Goal: Task Accomplishment & Management: Use online tool/utility

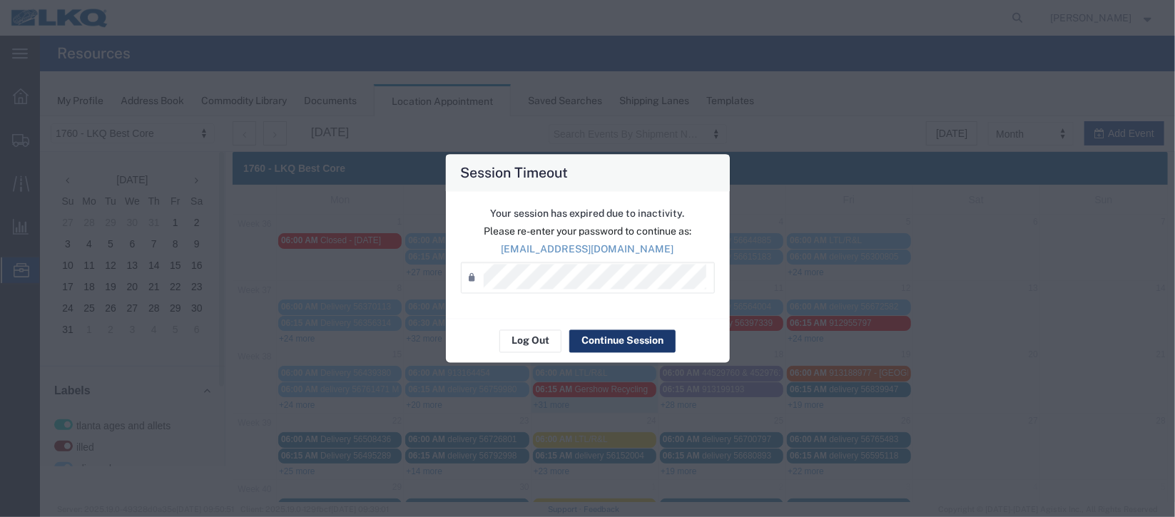
click at [601, 337] on button "Continue Session" at bounding box center [622, 341] width 106 height 23
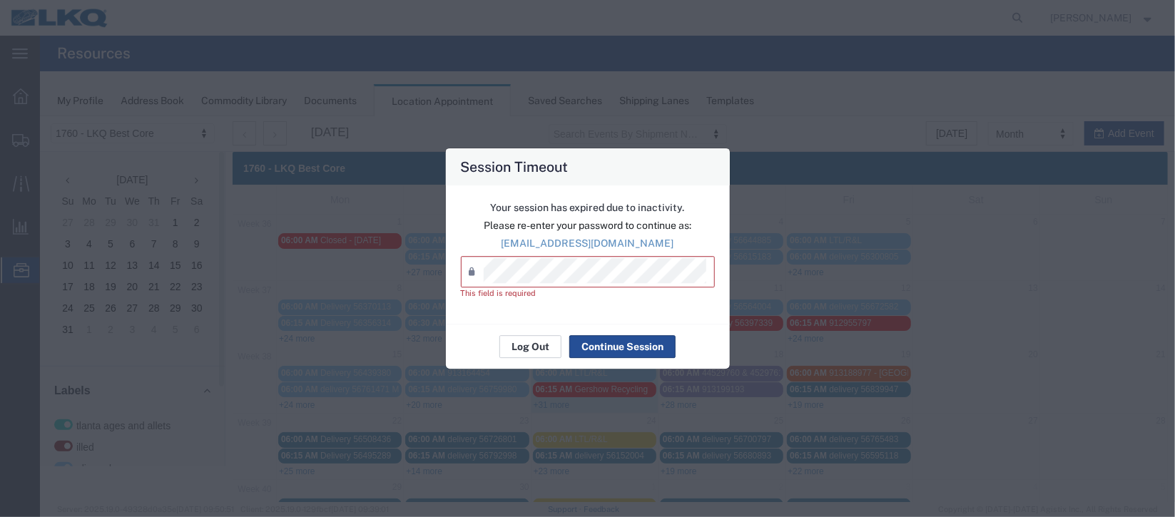
click at [530, 354] on button "Log Out" at bounding box center [530, 346] width 62 height 23
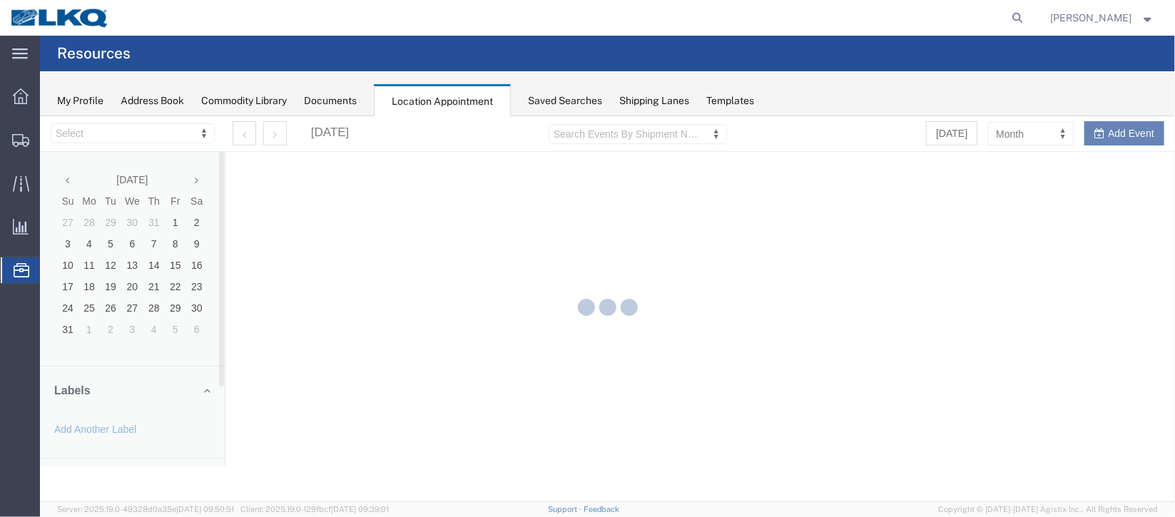
select select "27634"
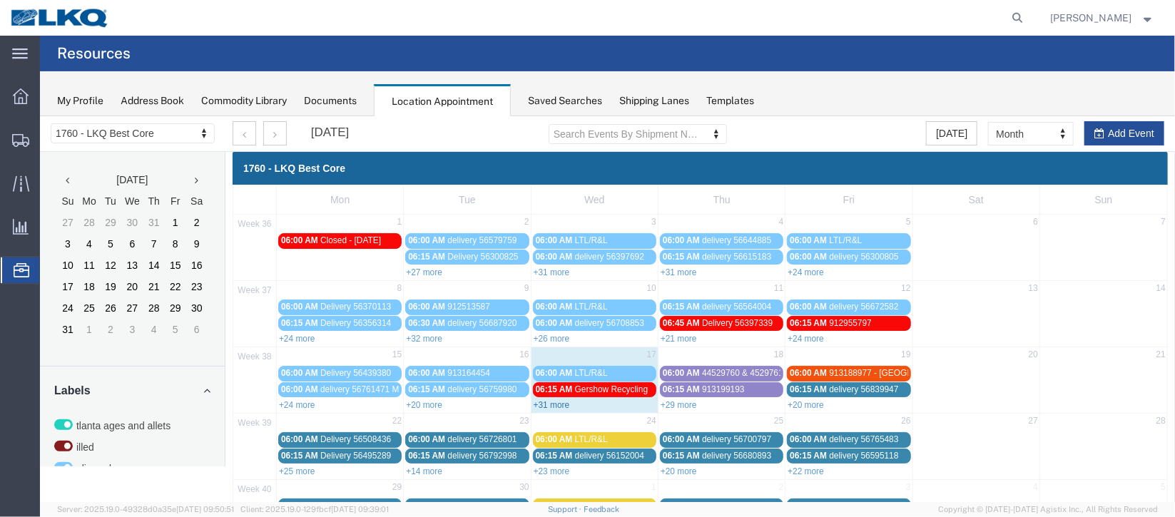
click at [554, 399] on link "+31 more" at bounding box center [551, 404] width 36 height 10
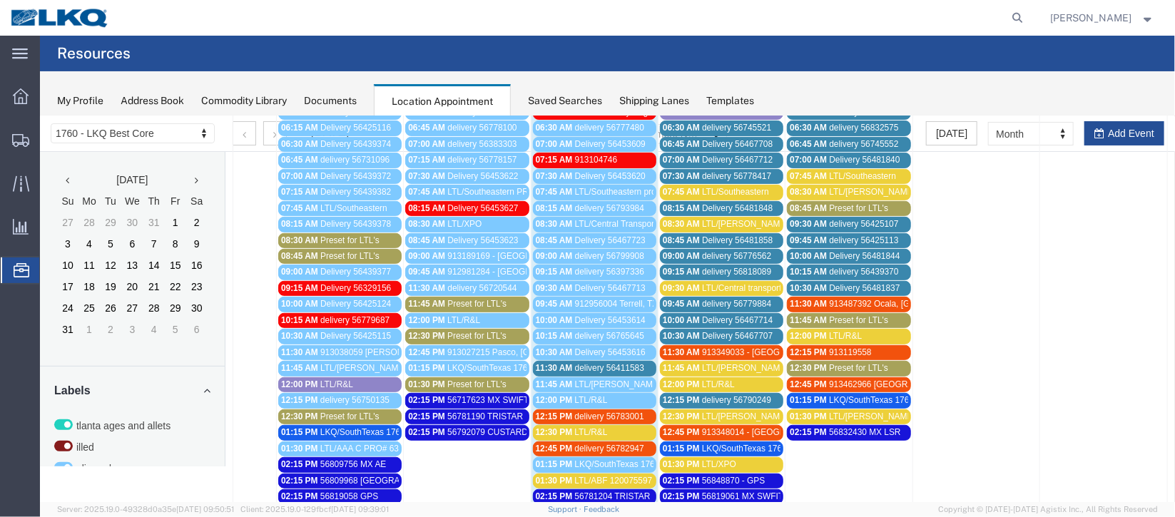
scroll to position [320, 0]
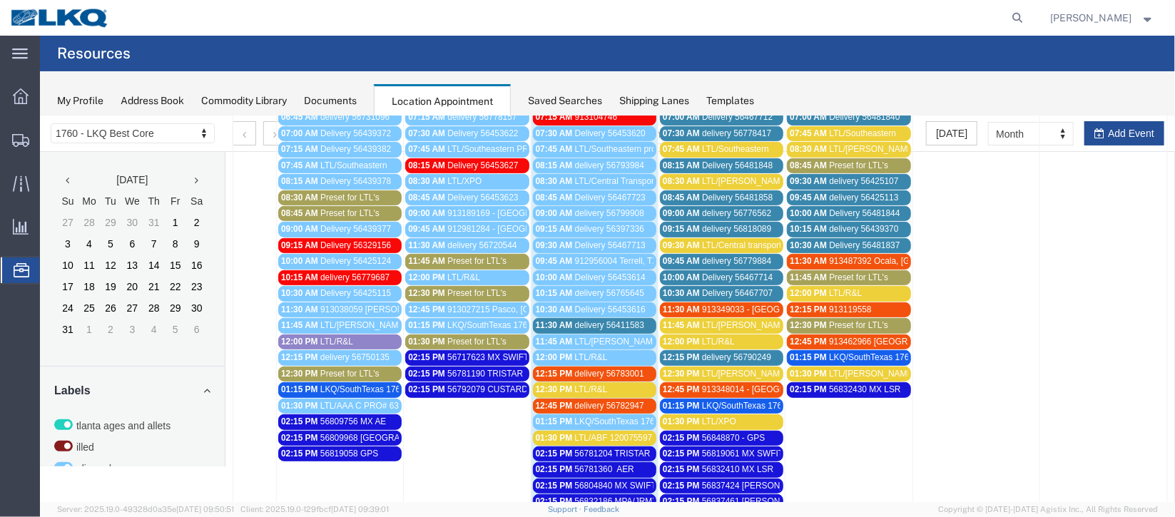
click at [595, 320] on span "delivery 56411583" at bounding box center [608, 325] width 69 height 10
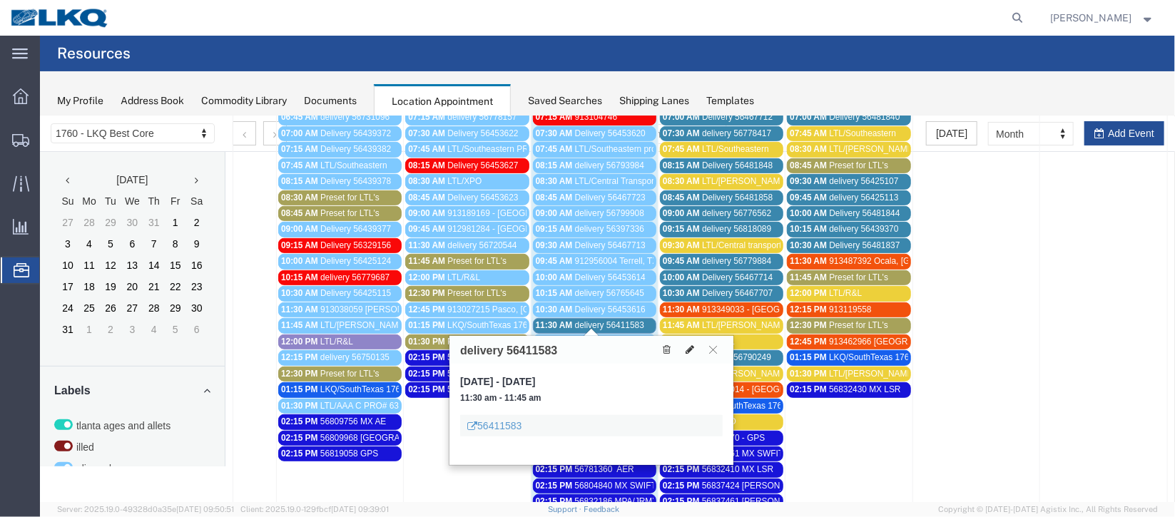
click at [687, 353] on button at bounding box center [689, 349] width 20 height 15
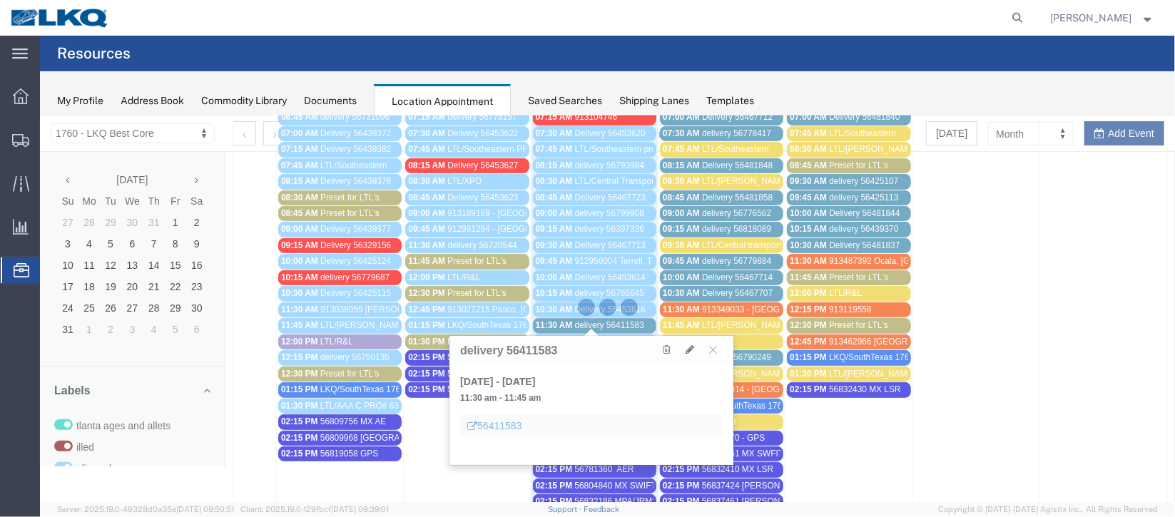
select select "1"
select select
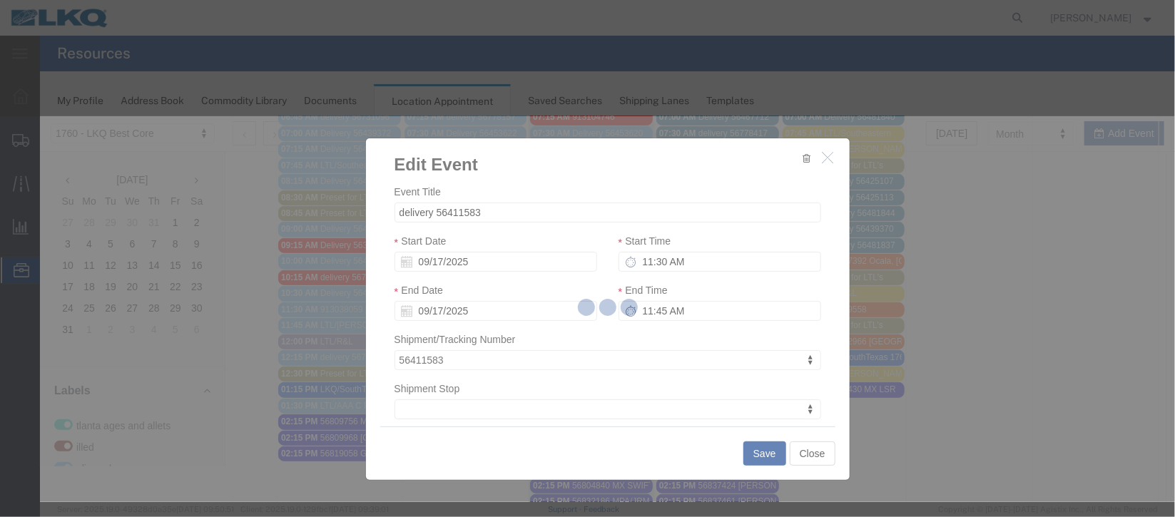
select select
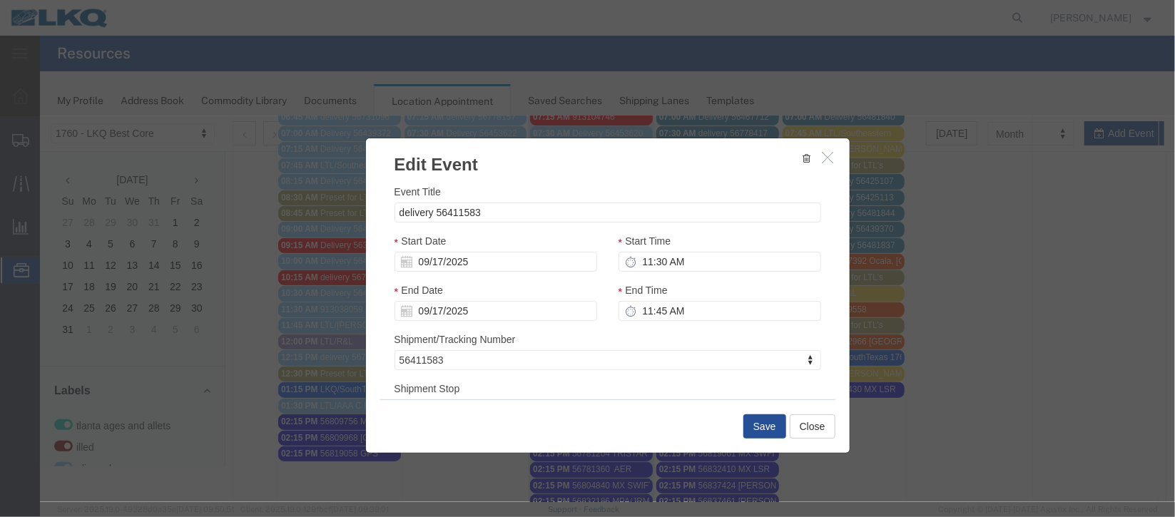
scroll to position [182, 0]
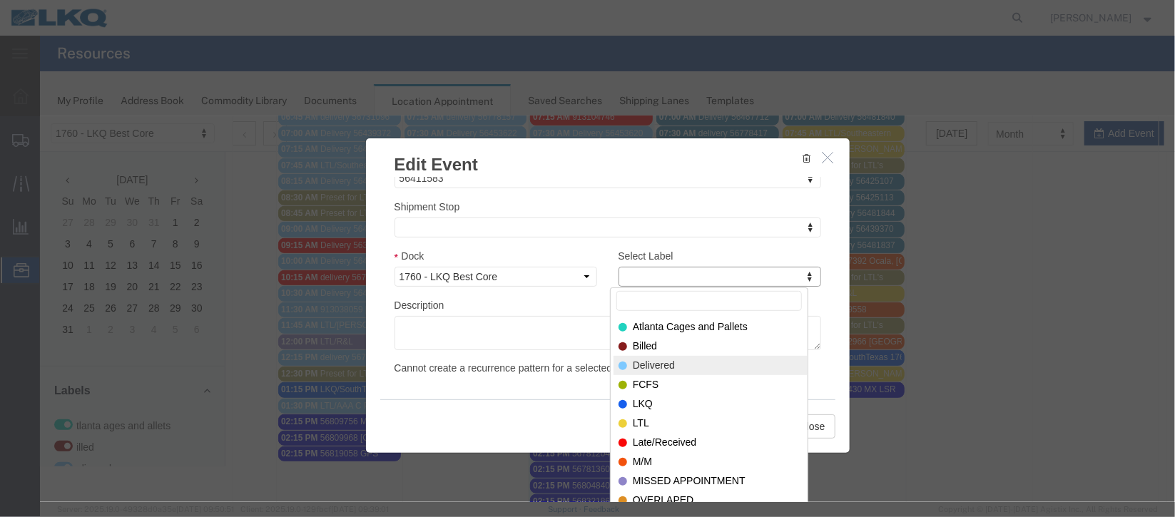
select select "40"
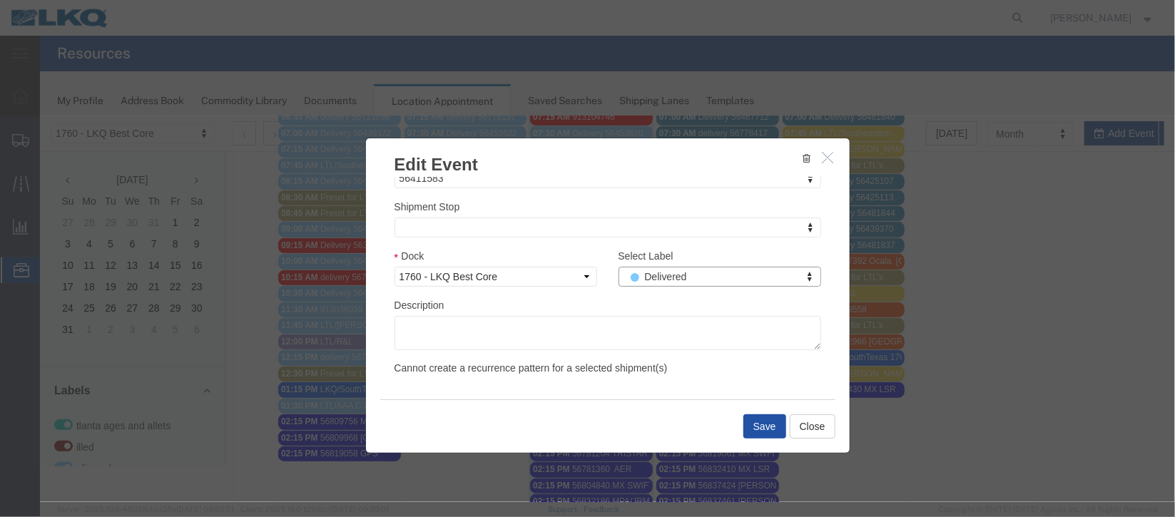
click at [757, 417] on button "Save" at bounding box center [764, 426] width 43 height 24
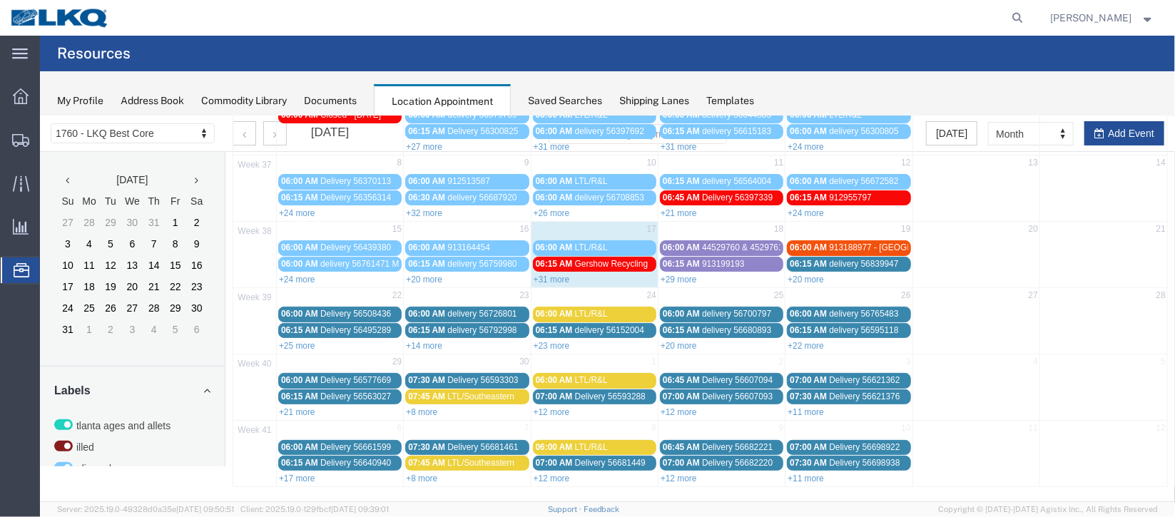
scroll to position [0, 0]
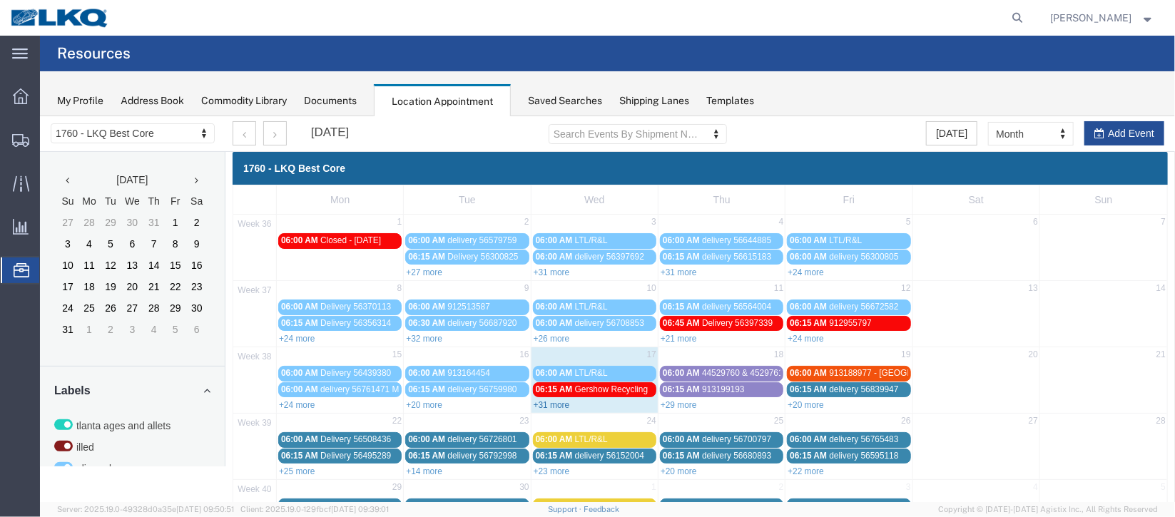
click at [549, 403] on link "+31 more" at bounding box center [551, 404] width 36 height 10
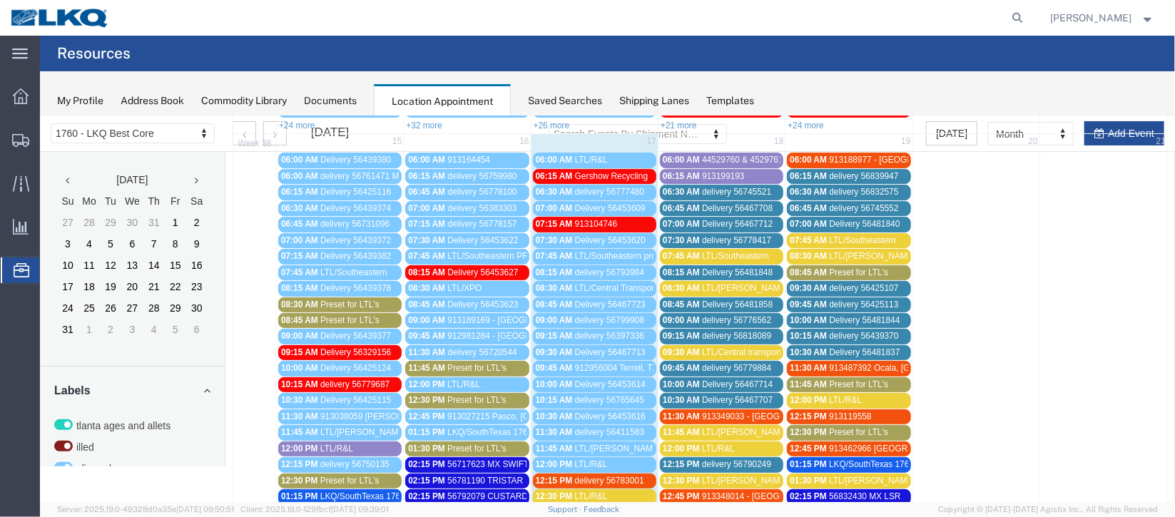
scroll to position [320, 0]
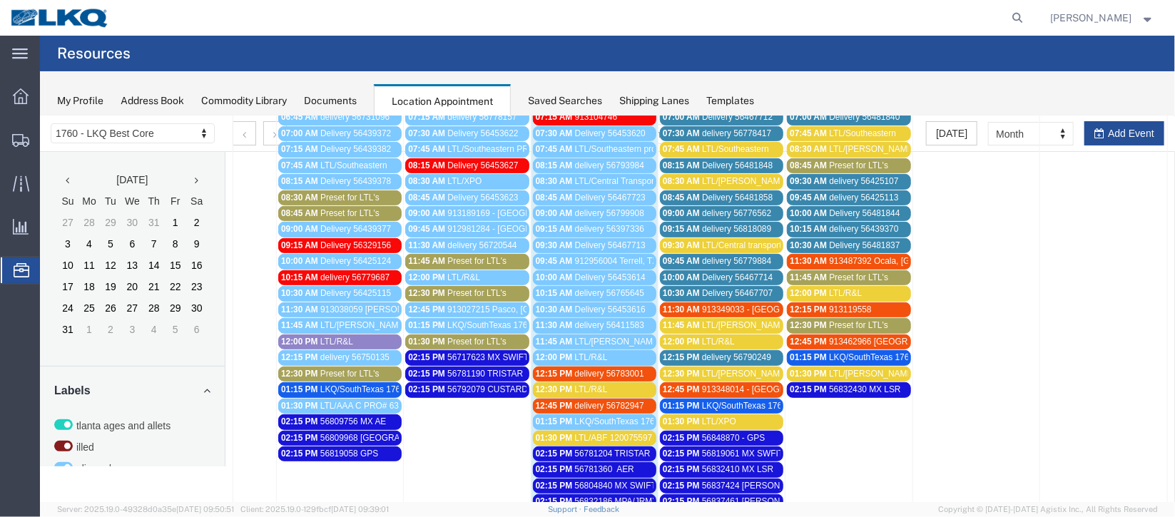
click at [590, 368] on span "delivery 56783001" at bounding box center [608, 373] width 69 height 10
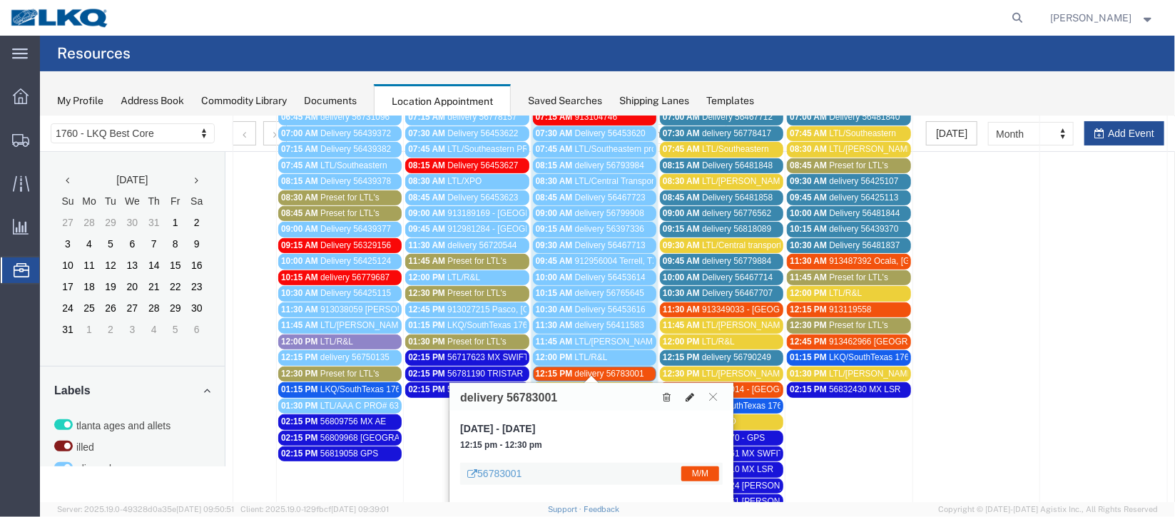
click at [685, 399] on icon at bounding box center [689, 397] width 9 height 10
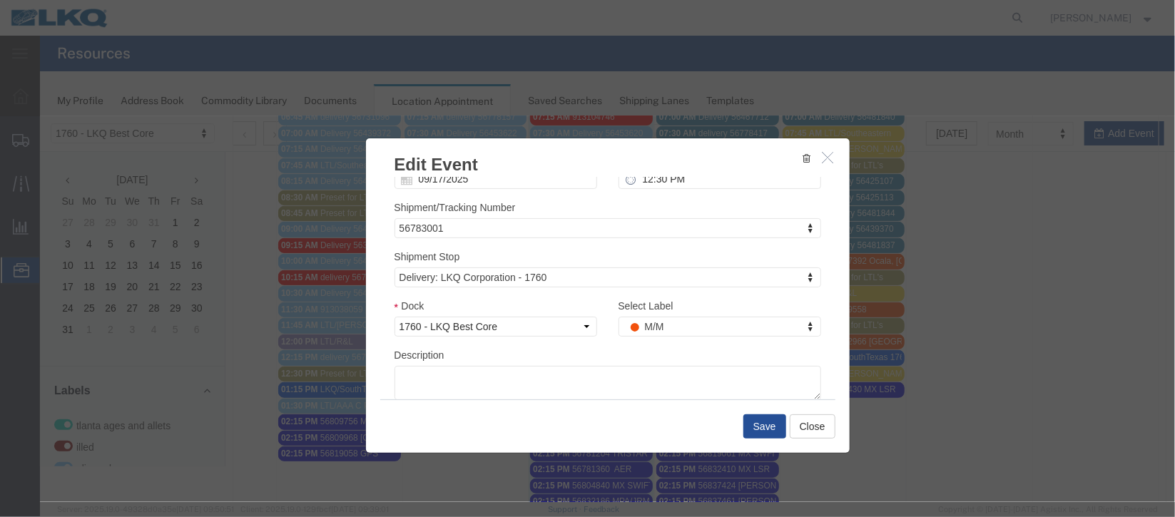
scroll to position [182, 0]
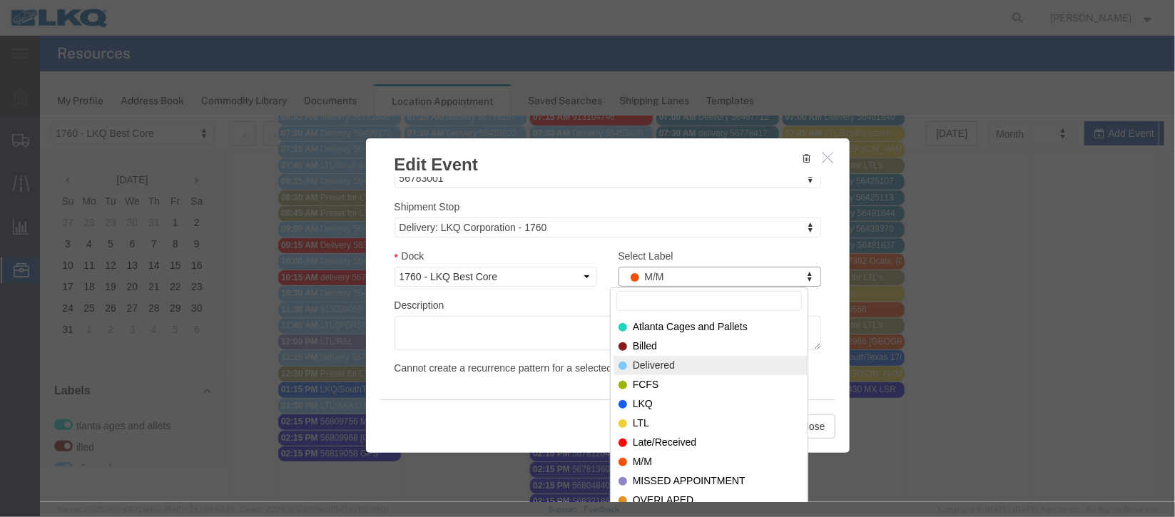
select select "40"
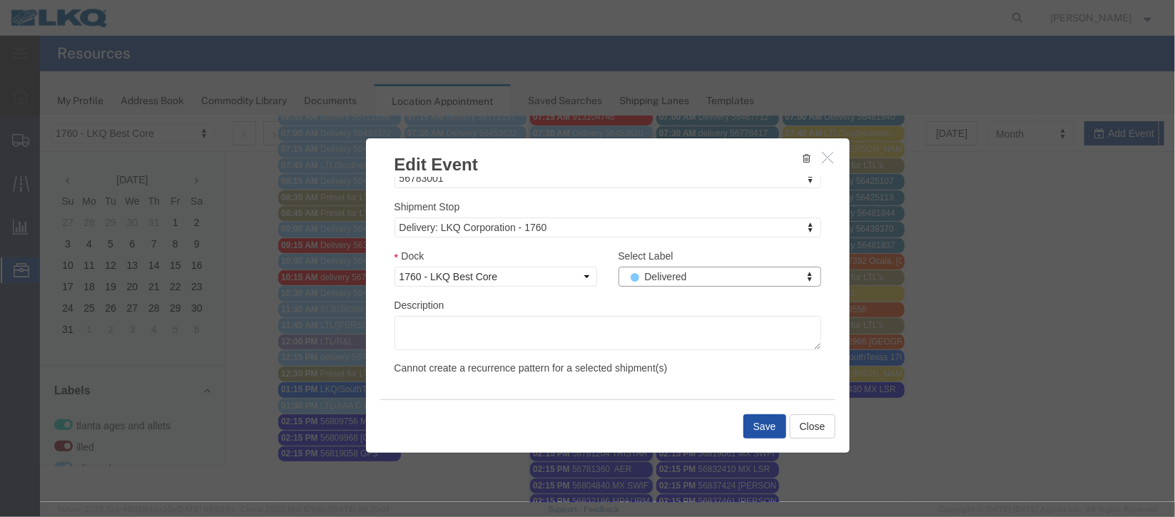
click at [759, 420] on button "Save" at bounding box center [764, 426] width 43 height 24
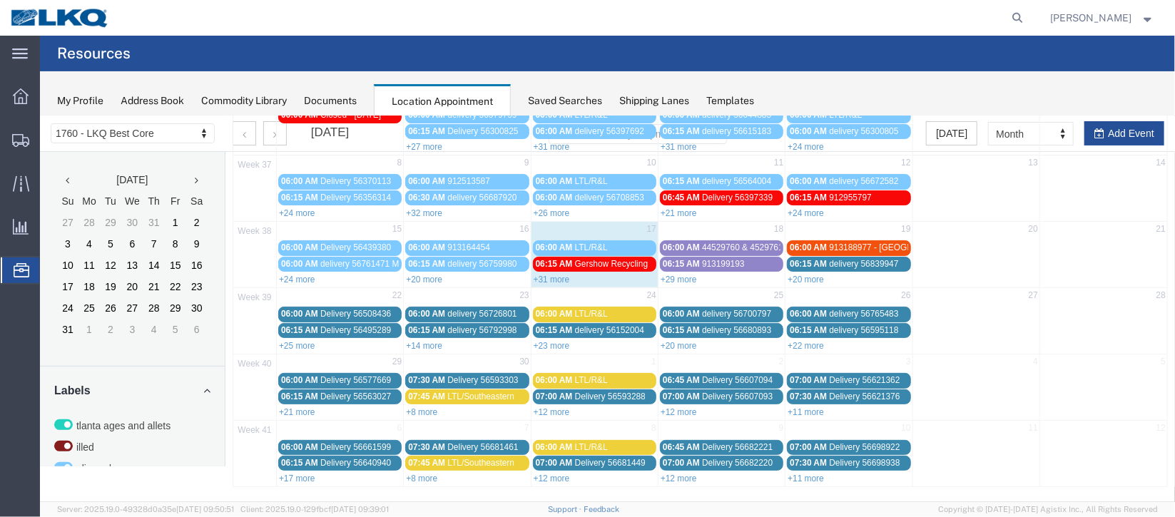
scroll to position [0, 0]
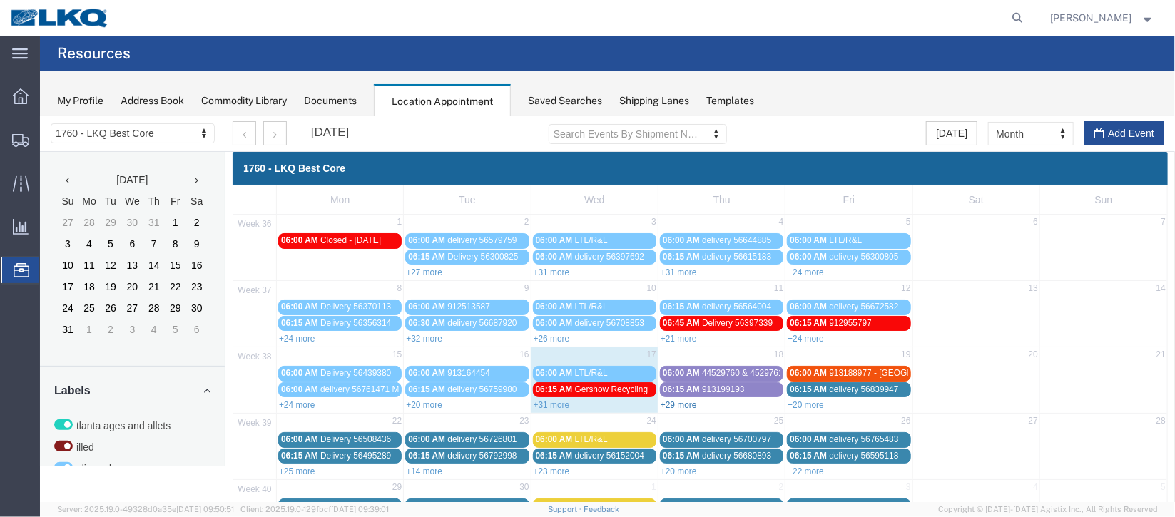
click at [666, 400] on link "+29 more" at bounding box center [678, 404] width 36 height 10
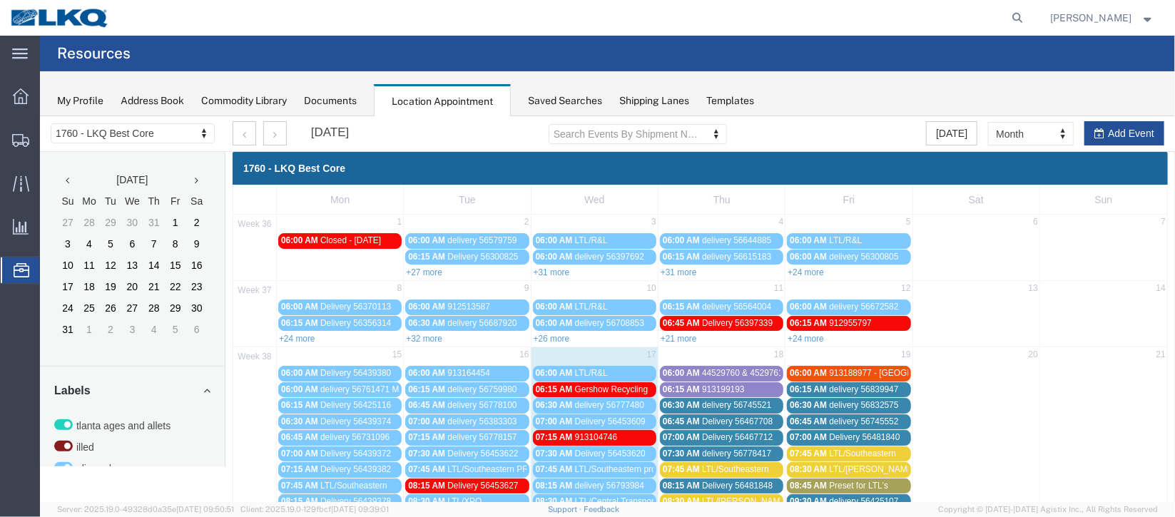
scroll to position [320, 0]
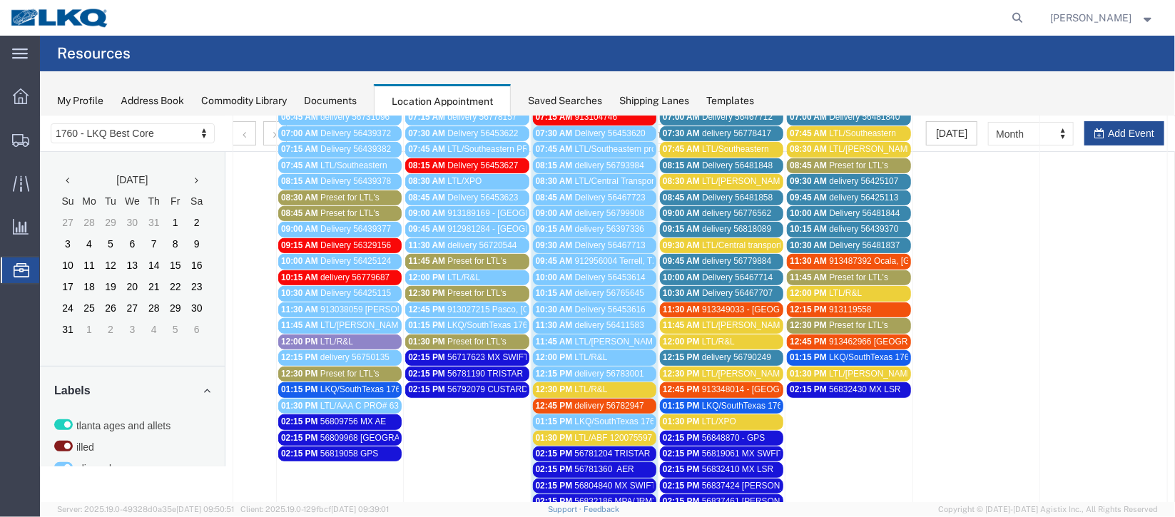
click at [586, 400] on span "delivery 56782947" at bounding box center [608, 405] width 69 height 10
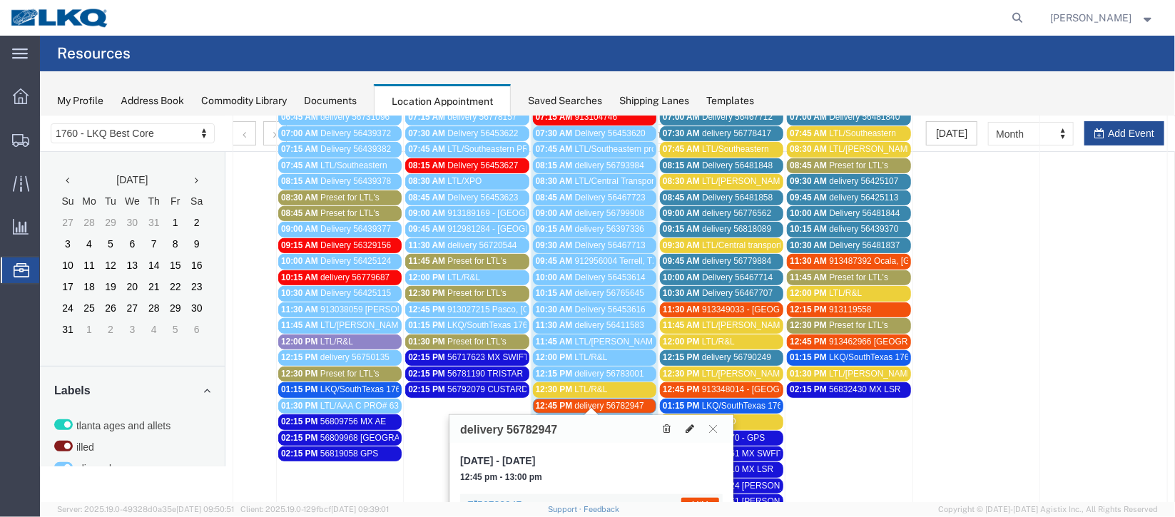
click at [693, 432] on button at bounding box center [689, 428] width 20 height 15
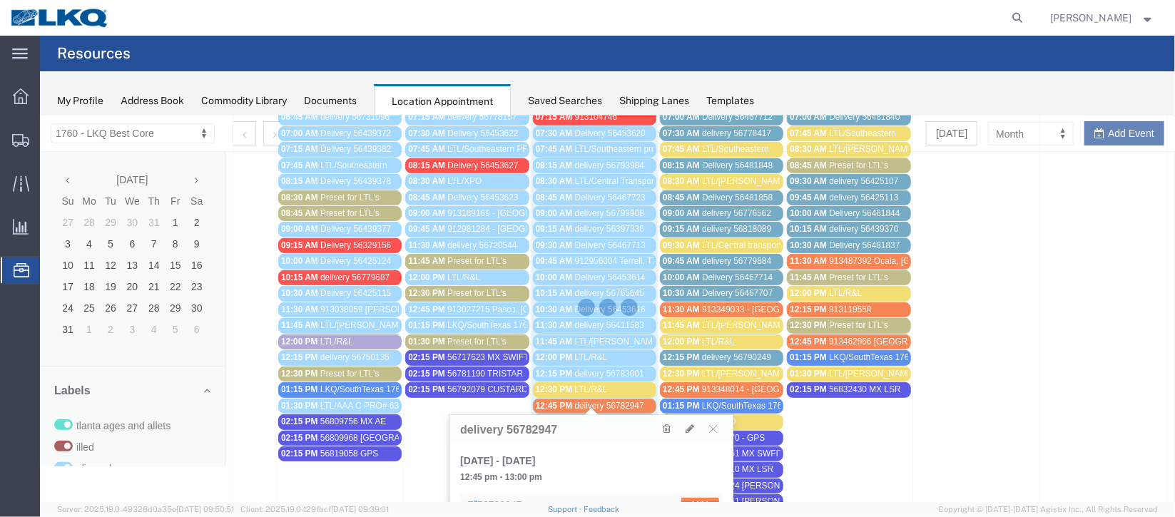
select select "100"
select select "1"
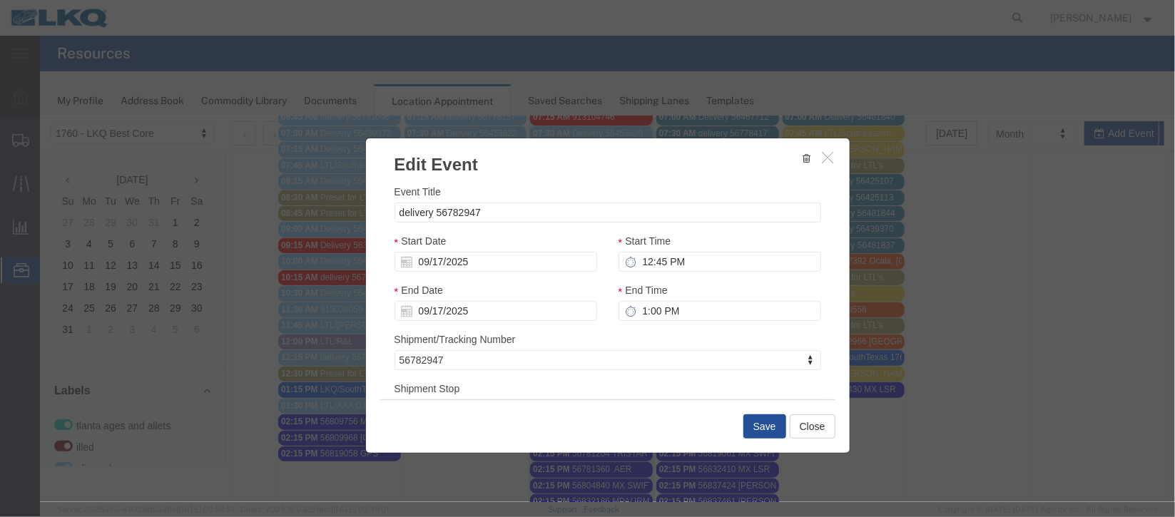
scroll to position [182, 0]
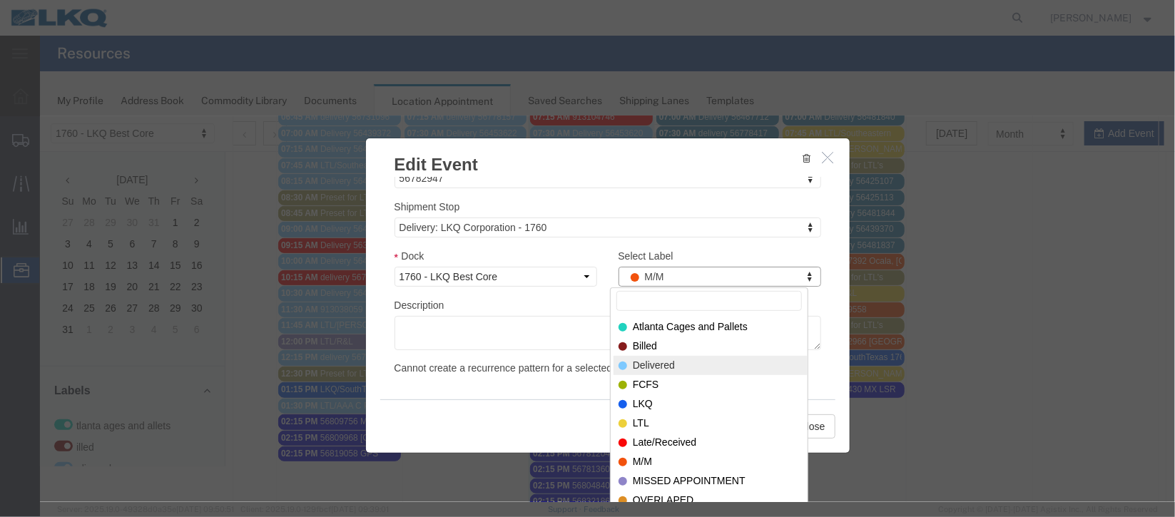
select select "40"
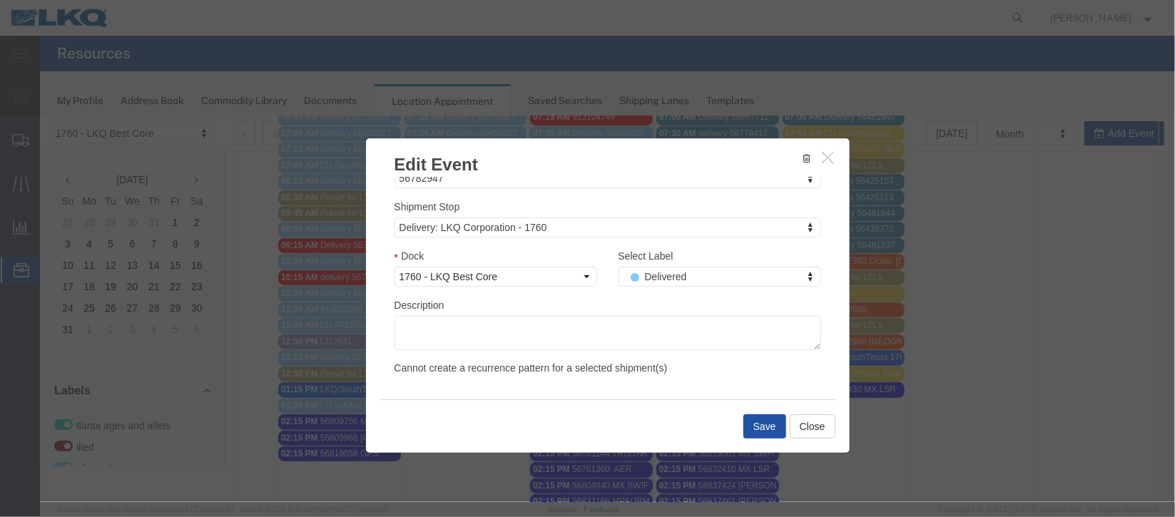
click at [754, 428] on button "Save" at bounding box center [764, 426] width 43 height 24
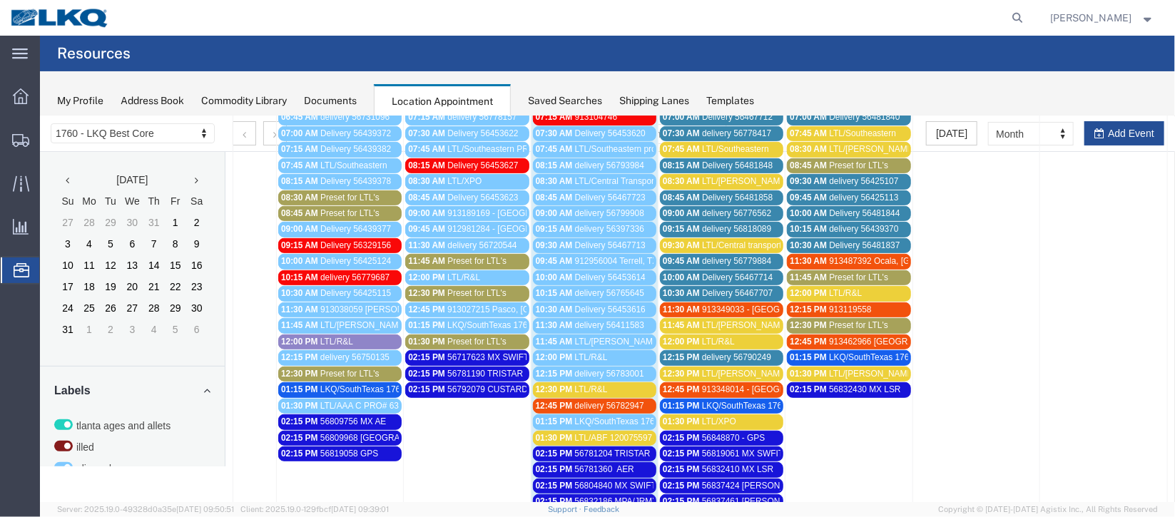
scroll to position [0, 0]
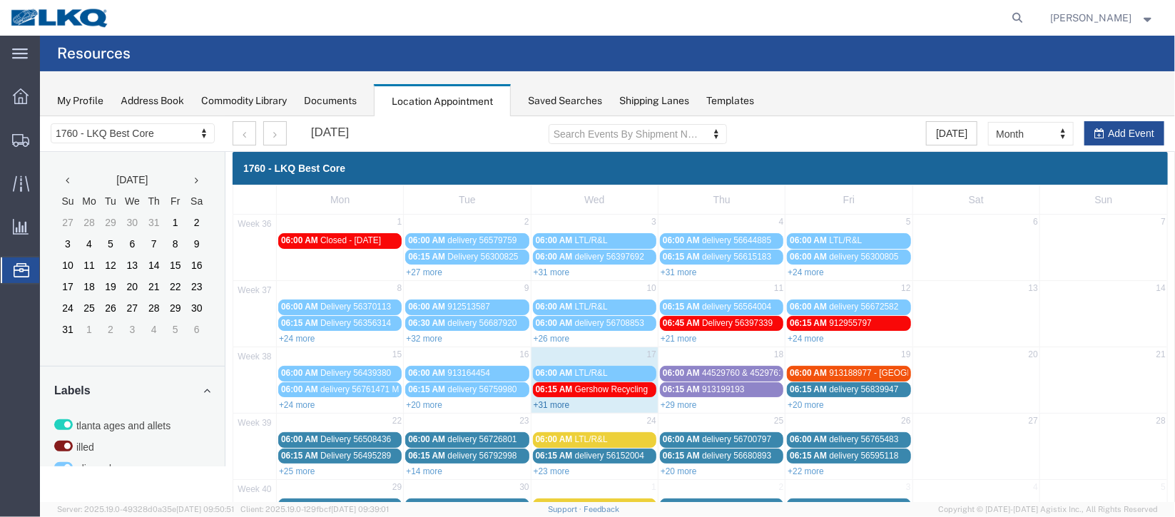
click at [561, 401] on link "+31 more" at bounding box center [551, 404] width 36 height 10
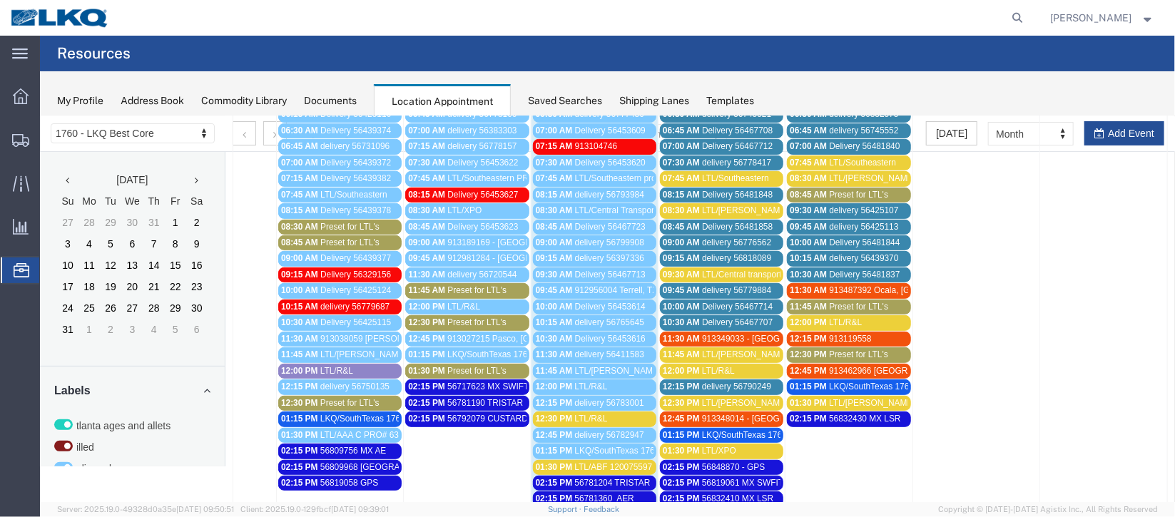
scroll to position [320, 0]
